Goal: Transaction & Acquisition: Purchase product/service

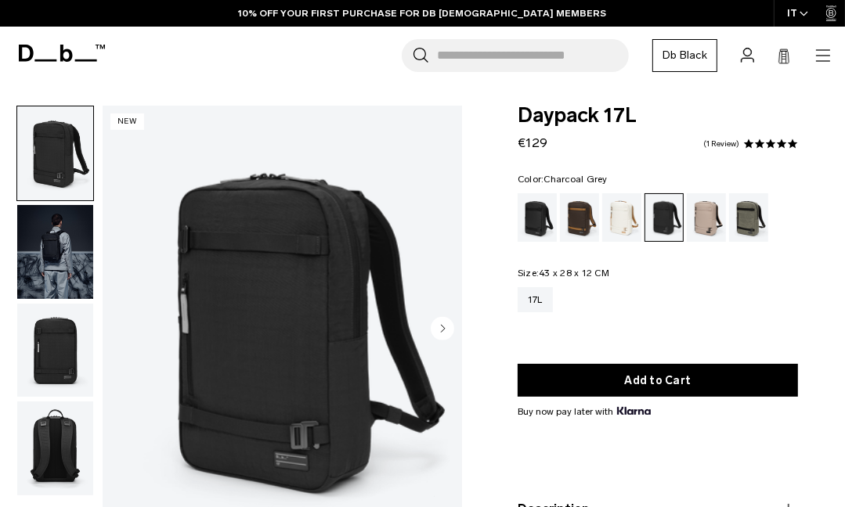
click at [79, 54] on icon at bounding box center [62, 53] width 86 height 17
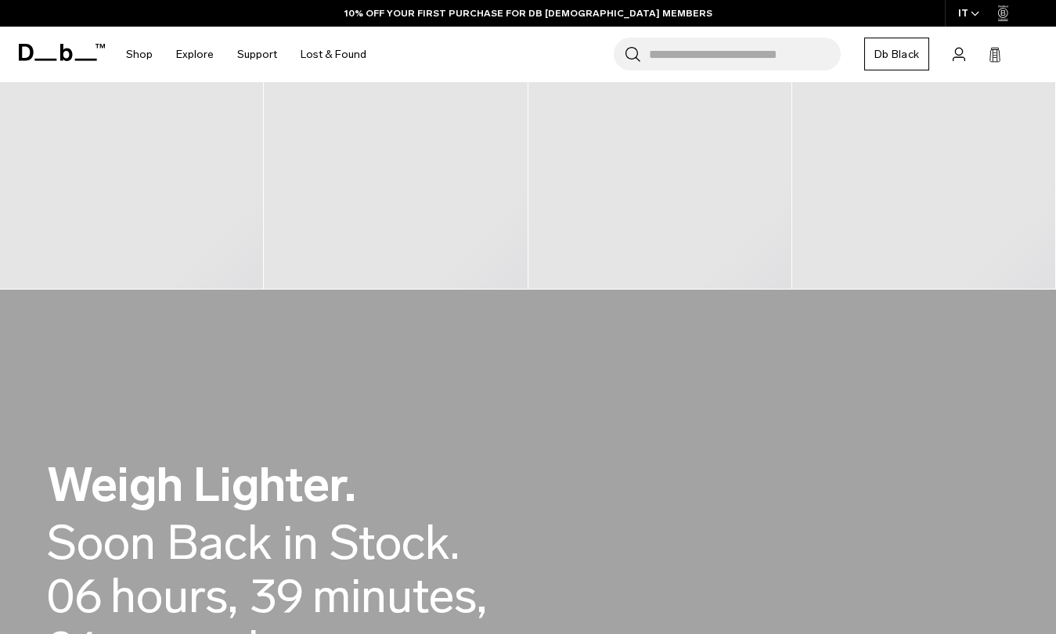
scroll to position [157, 0]
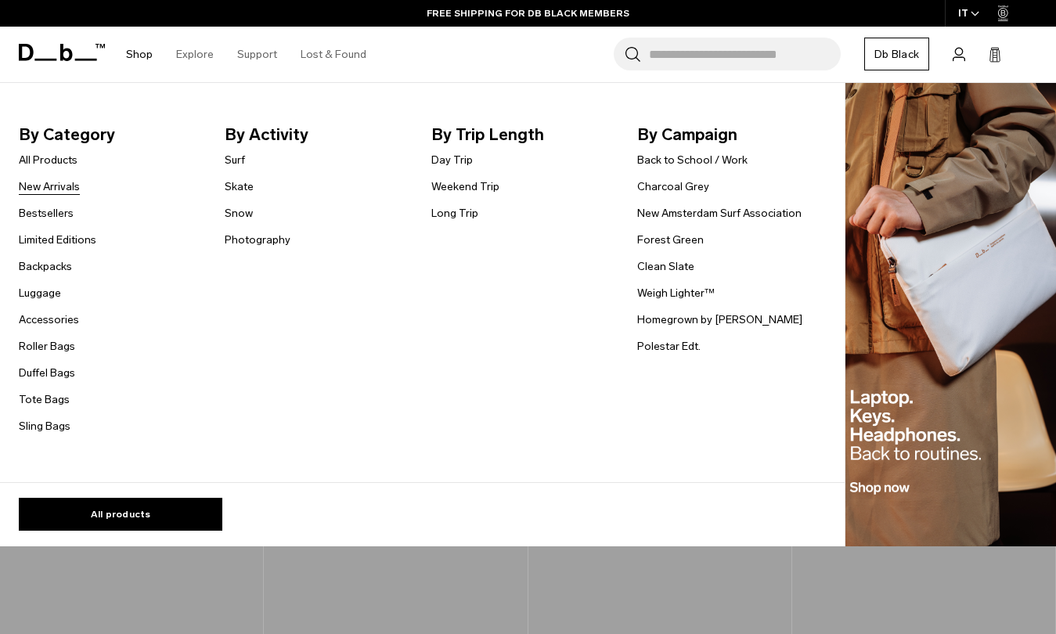
click at [59, 179] on link "New Arrivals" at bounding box center [49, 187] width 61 height 16
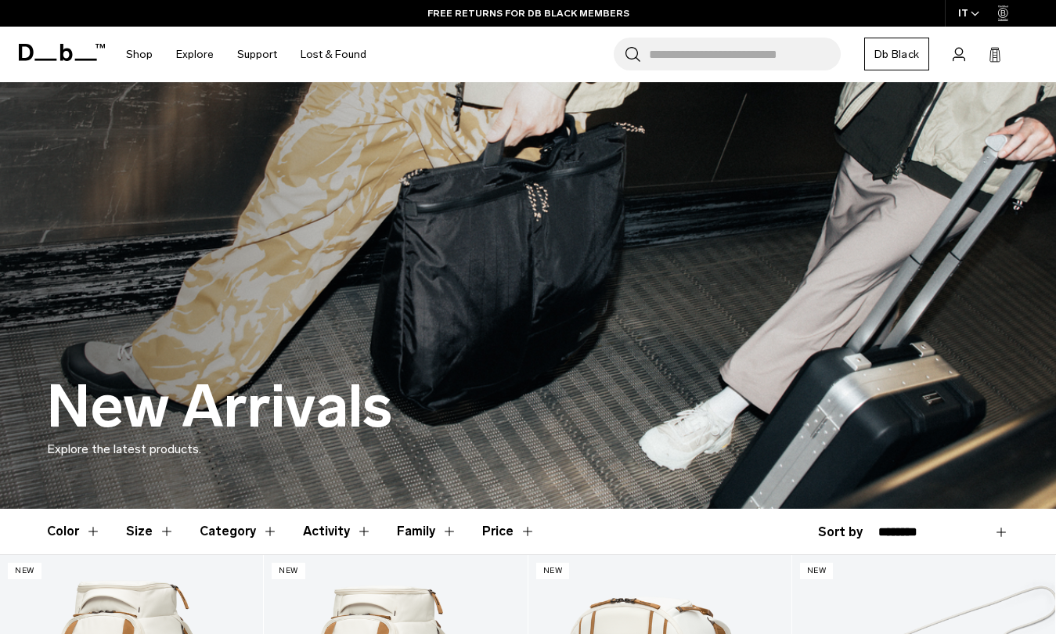
drag, startPoint x: 698, startPoint y: 291, endPoint x: 805, endPoint y: -102, distance: 407.5
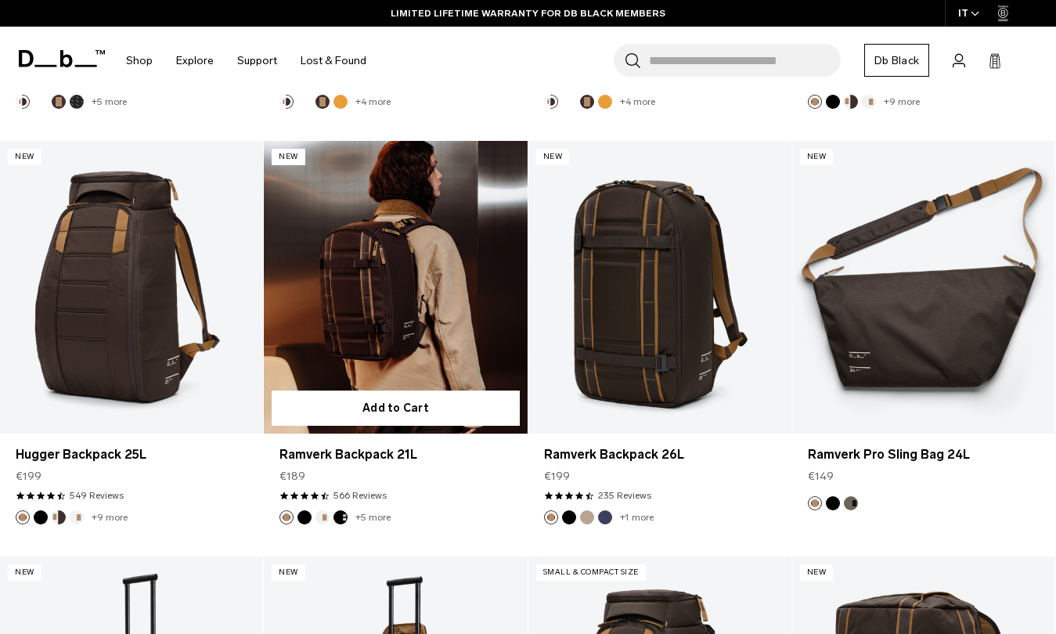
scroll to position [2652, 0]
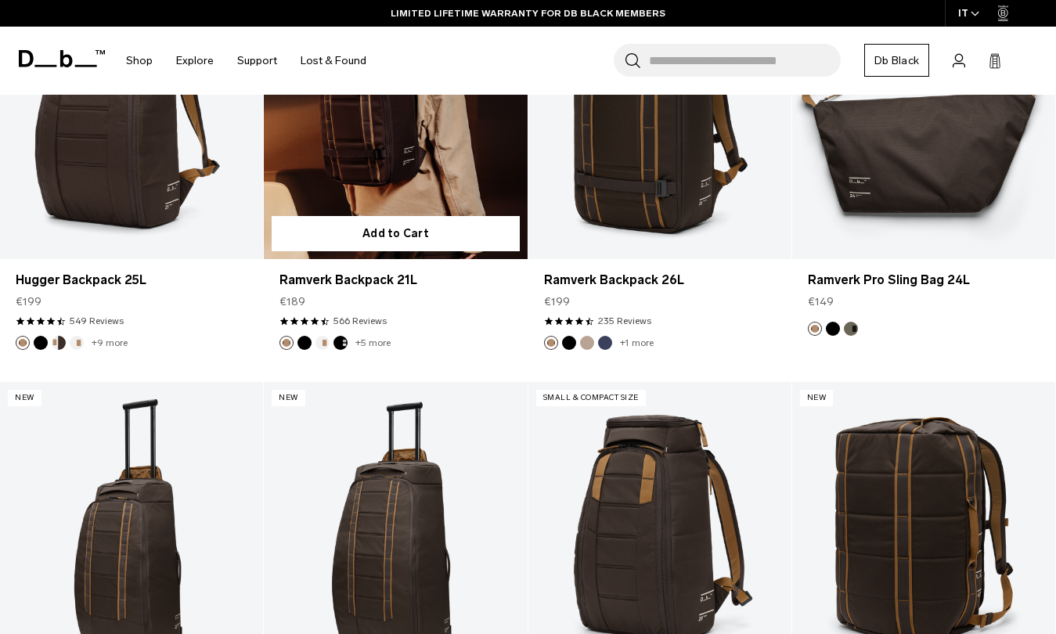
click at [457, 117] on link "Ramverk Backpack 21L" at bounding box center [395, 112] width 263 height 293
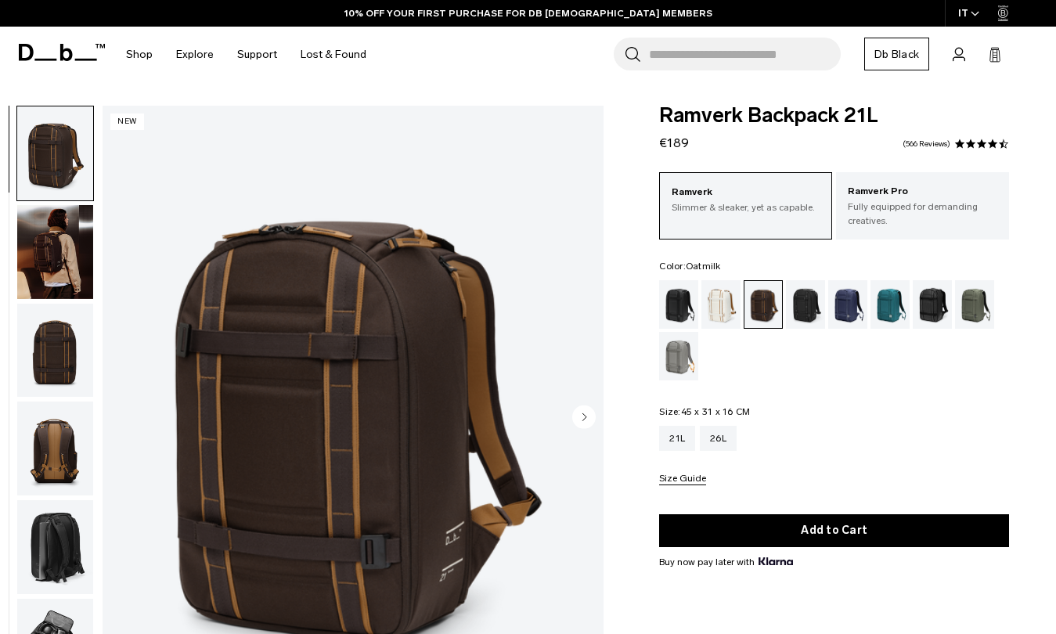
click at [713, 316] on div "Oatmilk" at bounding box center [722, 304] width 40 height 49
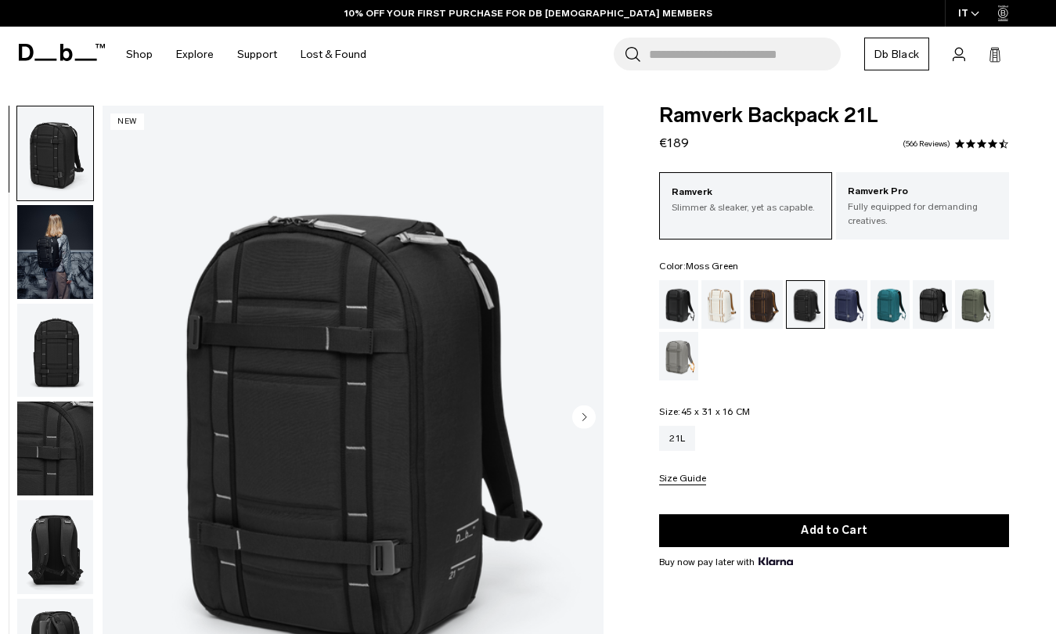
click at [972, 316] on div "Moss Green" at bounding box center [975, 304] width 40 height 49
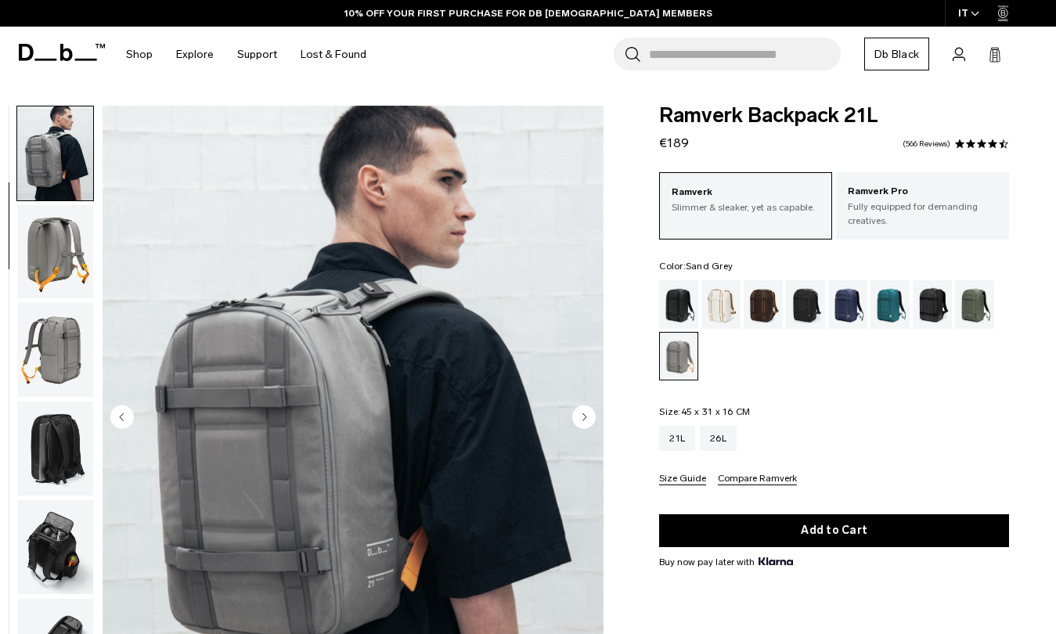
click at [68, 304] on img "button" at bounding box center [55, 350] width 76 height 94
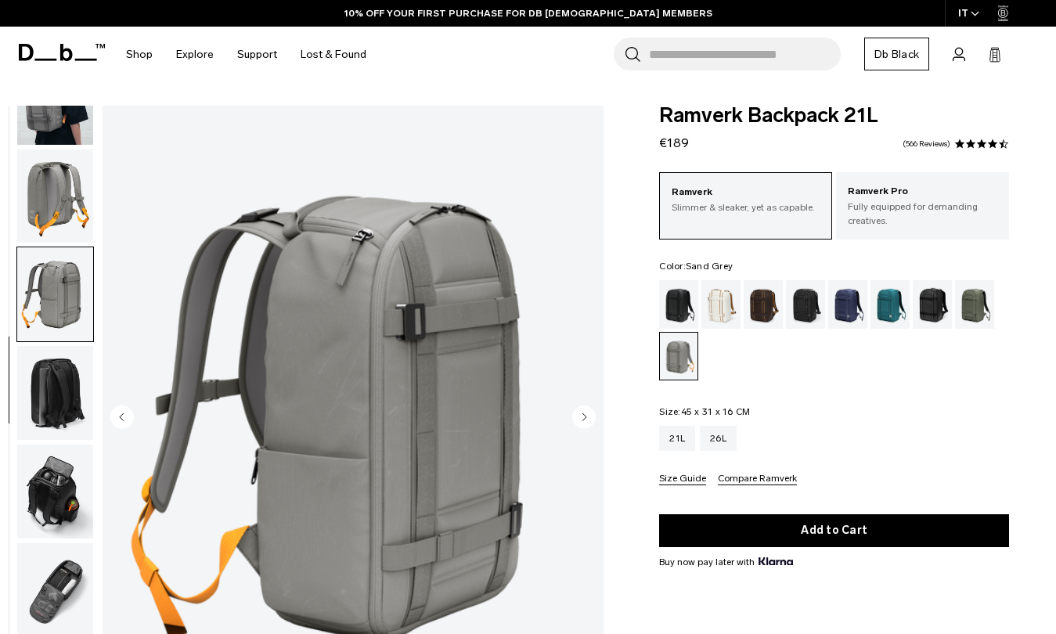
scroll to position [159, 0]
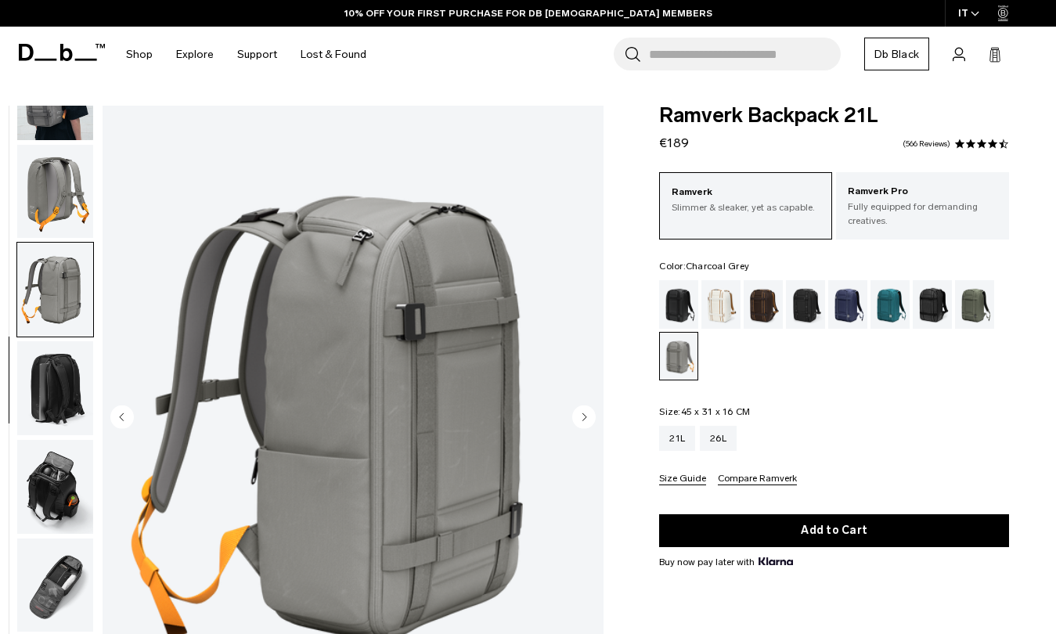
click at [814, 316] on div "Charcoal Grey" at bounding box center [806, 304] width 40 height 49
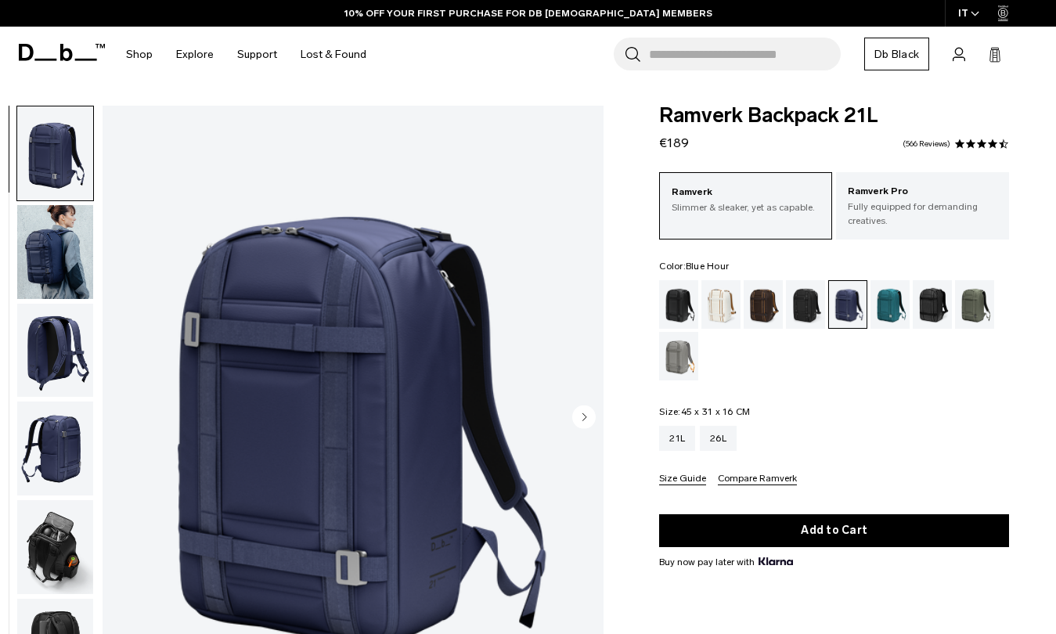
click at [35, 261] on img "button" at bounding box center [55, 252] width 76 height 94
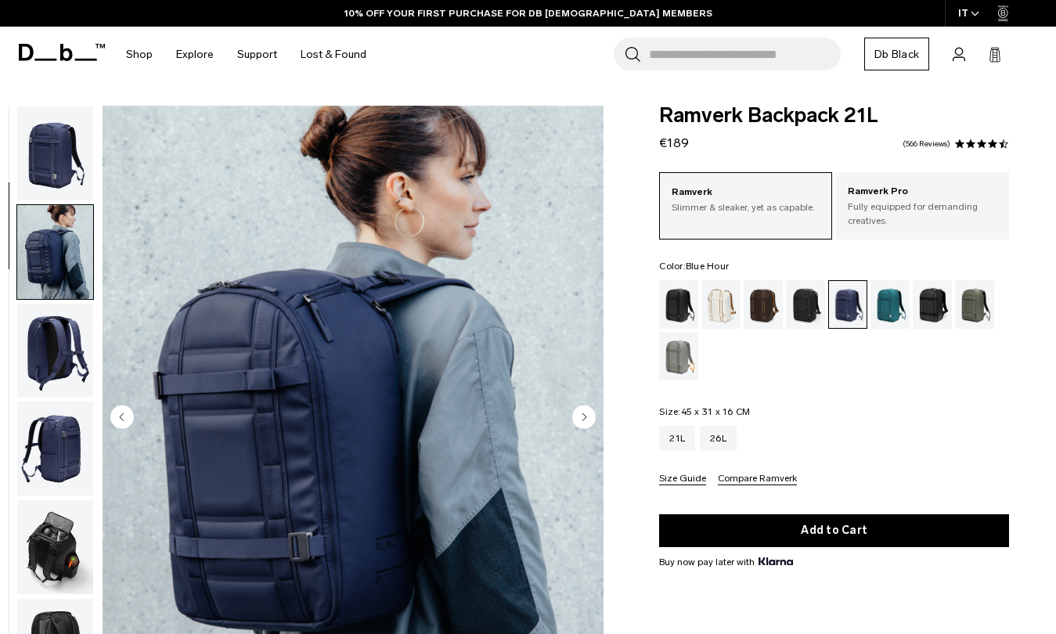
scroll to position [99, 0]
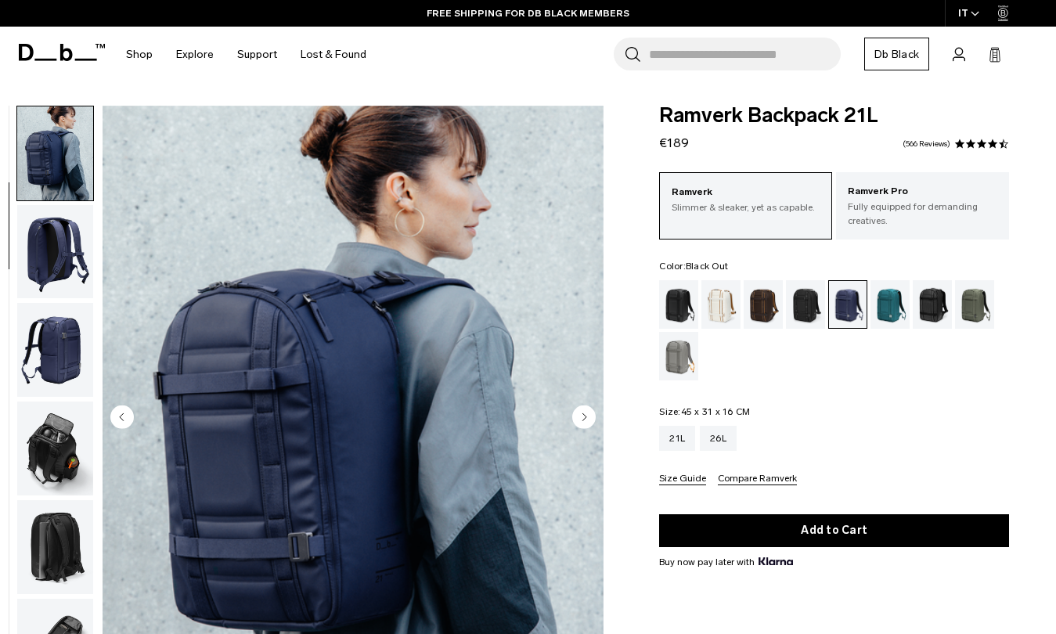
click at [675, 302] on div "Black Out" at bounding box center [679, 304] width 40 height 49
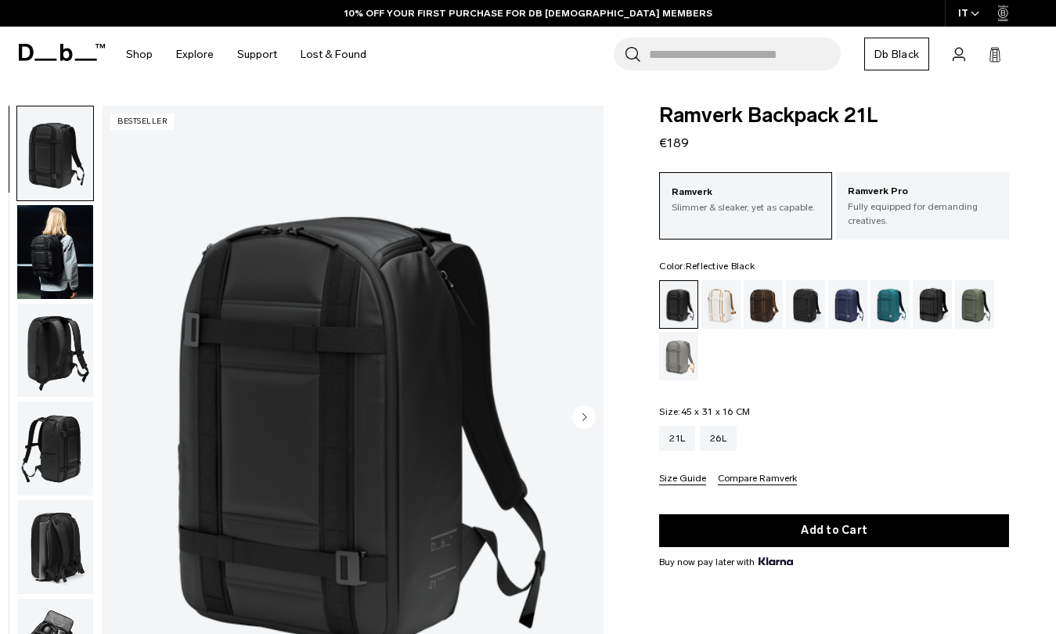
click at [942, 305] on div "Reflective Black" at bounding box center [933, 304] width 40 height 49
